Goal: Task Accomplishment & Management: Use online tool/utility

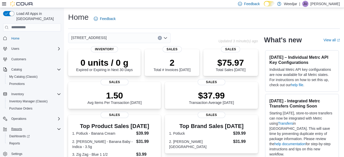
click at [39, 127] on button "Reports" at bounding box center [32, 128] width 62 height 7
click at [14, 127] on span "Reports" at bounding box center [16, 129] width 11 height 4
click at [29, 126] on div "Reports" at bounding box center [35, 129] width 52 height 6
click at [24, 140] on div "Reports" at bounding box center [34, 143] width 54 height 6
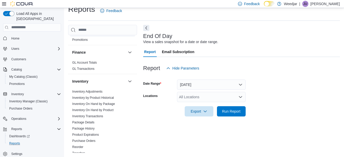
scroll to position [102, 0]
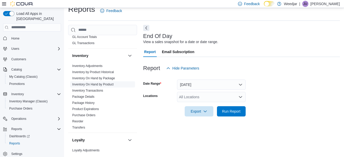
click at [104, 84] on link "Inventory On Hand by Product" at bounding box center [92, 84] width 41 height 4
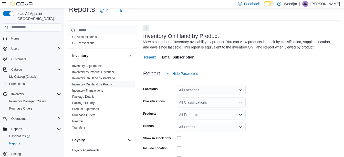
scroll to position [17, 0]
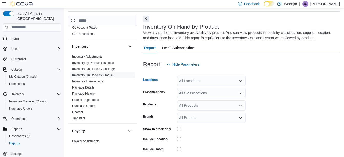
click at [187, 83] on div "All Locations" at bounding box center [211, 81] width 69 height 10
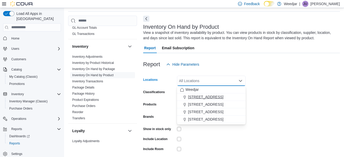
click at [193, 97] on span "[STREET_ADDRESS]" at bounding box center [205, 96] width 35 height 5
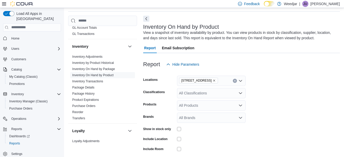
click at [283, 103] on form "Locations [STREET_ADDRESS] Classifications All Classifications Products All Pro…" at bounding box center [241, 123] width 197 height 108
click at [214, 118] on div "All Brands" at bounding box center [211, 117] width 69 height 10
click at [278, 115] on form "Locations [STREET_ADDRESS] Classifications All Classifications Products All Pro…" at bounding box center [241, 123] width 197 height 108
click at [226, 105] on div "All Products" at bounding box center [211, 105] width 69 height 10
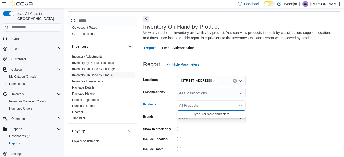
click at [270, 104] on form "Locations [STREET_ADDRESS] Classifications All Classifications Products All Pro…" at bounding box center [241, 123] width 197 height 108
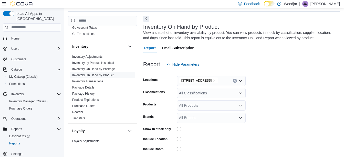
click at [227, 92] on div "All Classifications" at bounding box center [211, 93] width 69 height 10
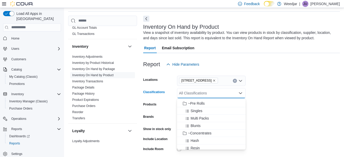
scroll to position [128, 0]
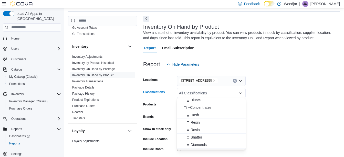
click at [203, 110] on span "~Concentrates" at bounding box center [199, 107] width 23 height 5
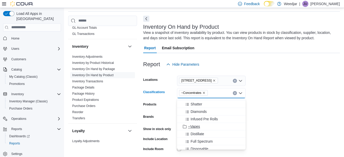
click at [198, 128] on span "~Vapes" at bounding box center [194, 126] width 12 height 5
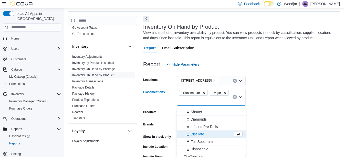
click at [285, 126] on form "Locations [STREET_ADDRESS] Classifications ~Concentrates ~Vapes Combo box. Sele…" at bounding box center [241, 126] width 197 height 115
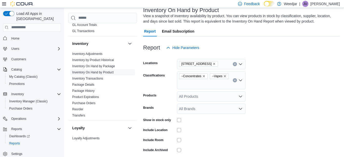
scroll to position [43, 0]
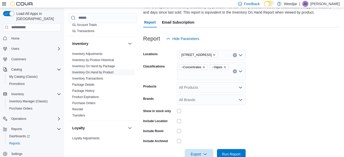
click at [212, 90] on div "All Products" at bounding box center [211, 87] width 69 height 10
click at [297, 88] on form "Locations [STREET_ADDRESS] Classifications ~Concentrates ~Vapes Products All Pr…" at bounding box center [241, 101] width 197 height 115
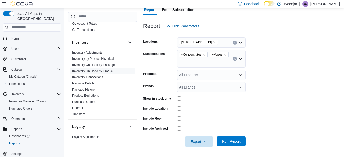
click at [242, 136] on div "Export Run Report" at bounding box center [194, 141] width 102 height 10
click at [199, 139] on span "Export" at bounding box center [199, 141] width 23 height 10
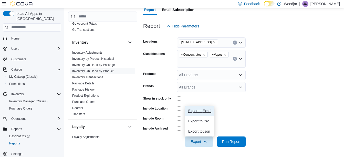
click at [206, 112] on span "Export to Excel" at bounding box center [199, 111] width 23 height 4
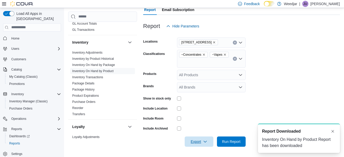
scroll to position [0, 0]
